Goal: Connect with others: Connect with others

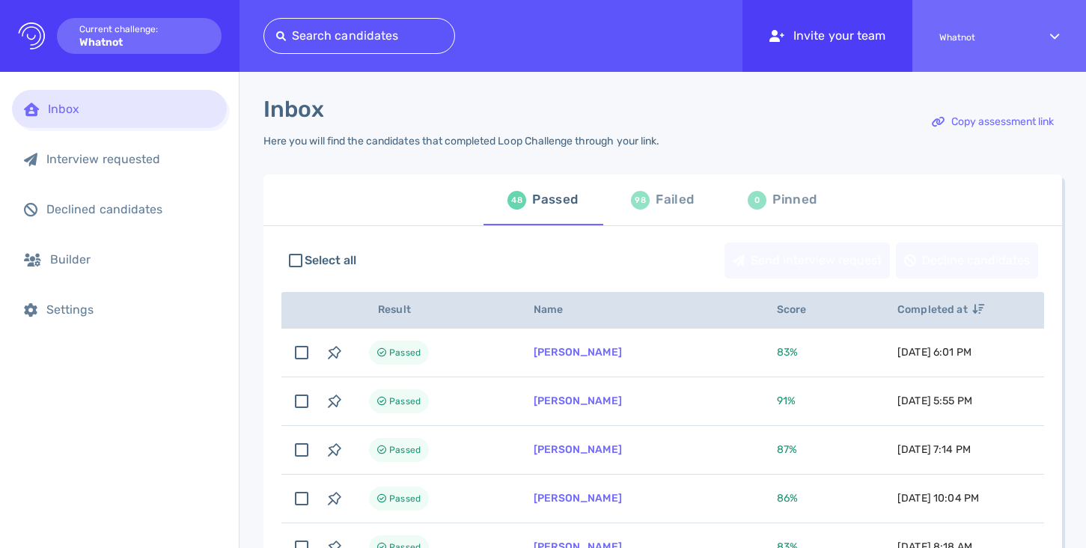
click at [809, 32] on div "Invite your team" at bounding box center [828, 36] width 170 height 72
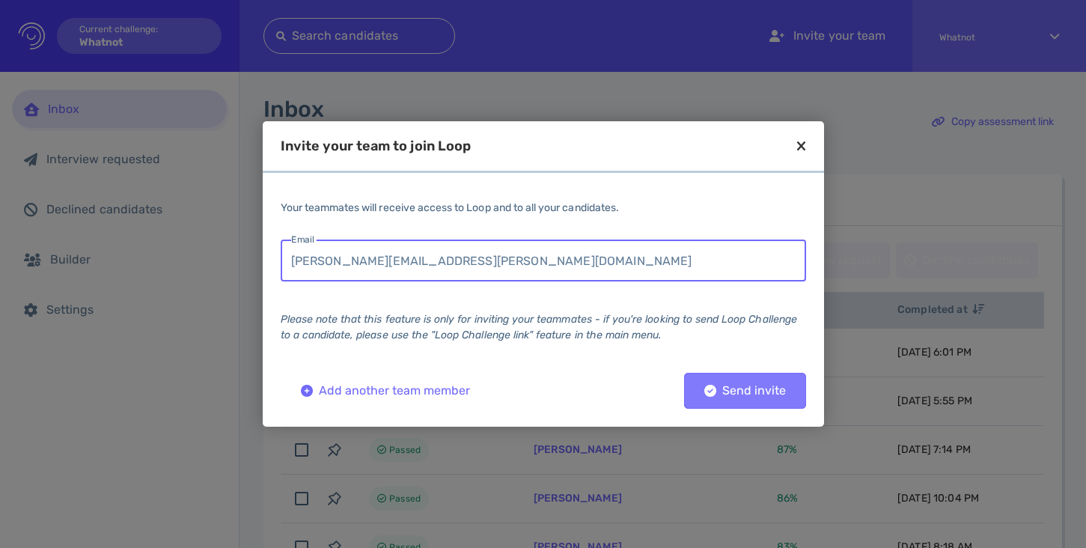
type input "[PERSON_NAME][EMAIL_ADDRESS][PERSON_NAME][DOMAIN_NAME]"
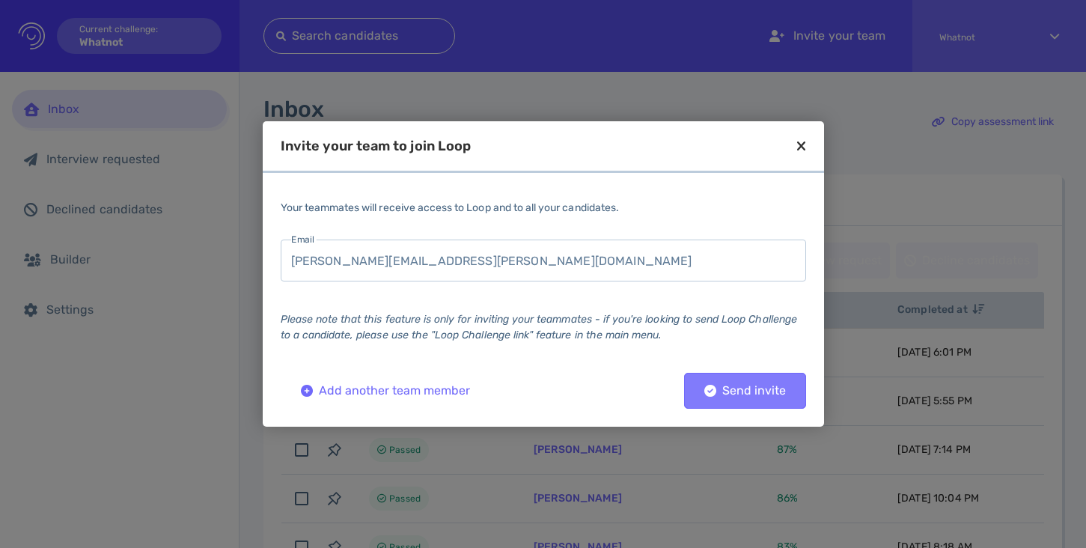
click at [710, 394] on icon at bounding box center [710, 391] width 12 height 12
